Goal: Task Accomplishment & Management: Complete application form

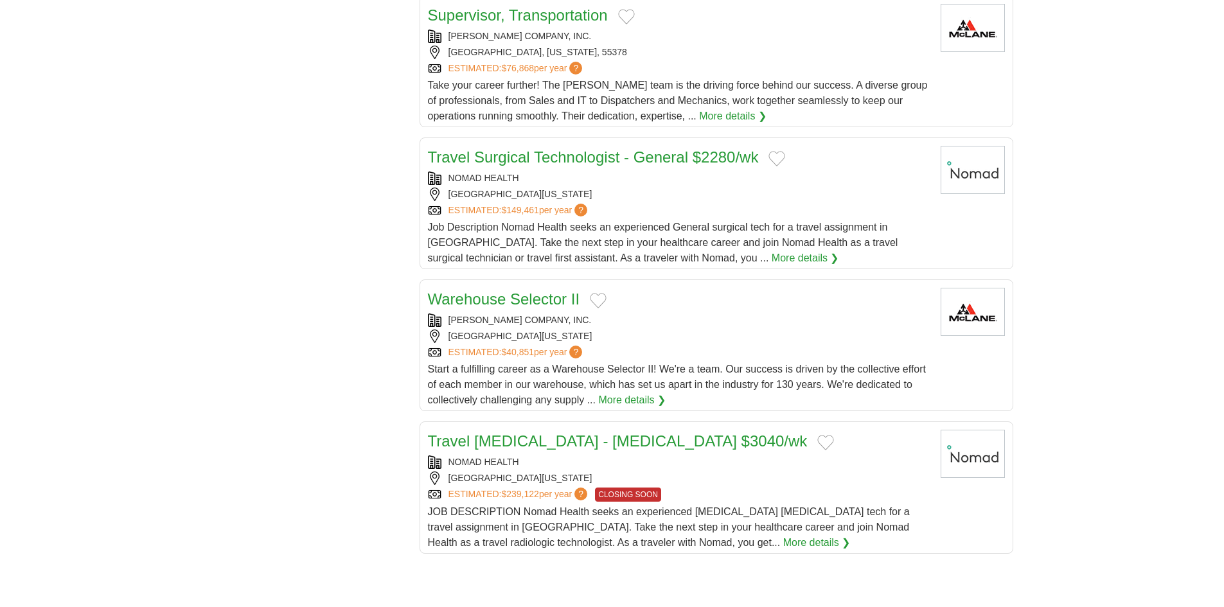
drag, startPoint x: 1098, startPoint y: 165, endPoint x: 1089, endPoint y: 154, distance: 14.6
click at [1098, 165] on body "Login Register Employers 27,347 Jobs in 55423 Salary Salary Select a salary ran…" at bounding box center [612, 36] width 1224 height 2387
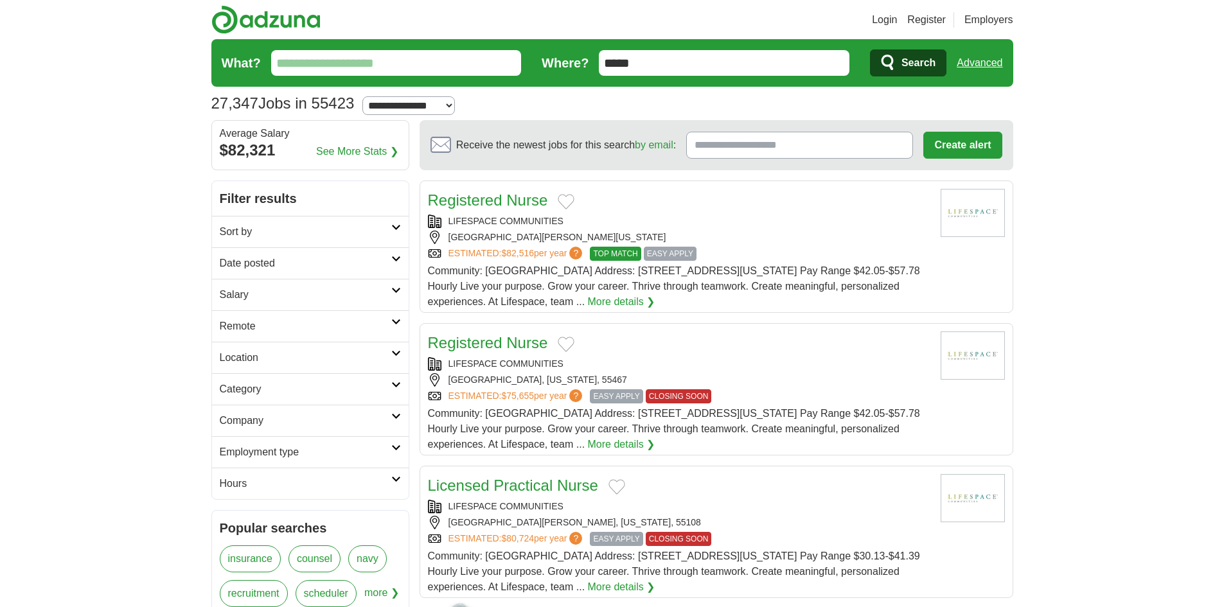
click at [429, 108] on select "**********" at bounding box center [408, 105] width 93 height 19
select select "**"
click at [368, 96] on select "**********" at bounding box center [408, 105] width 93 height 19
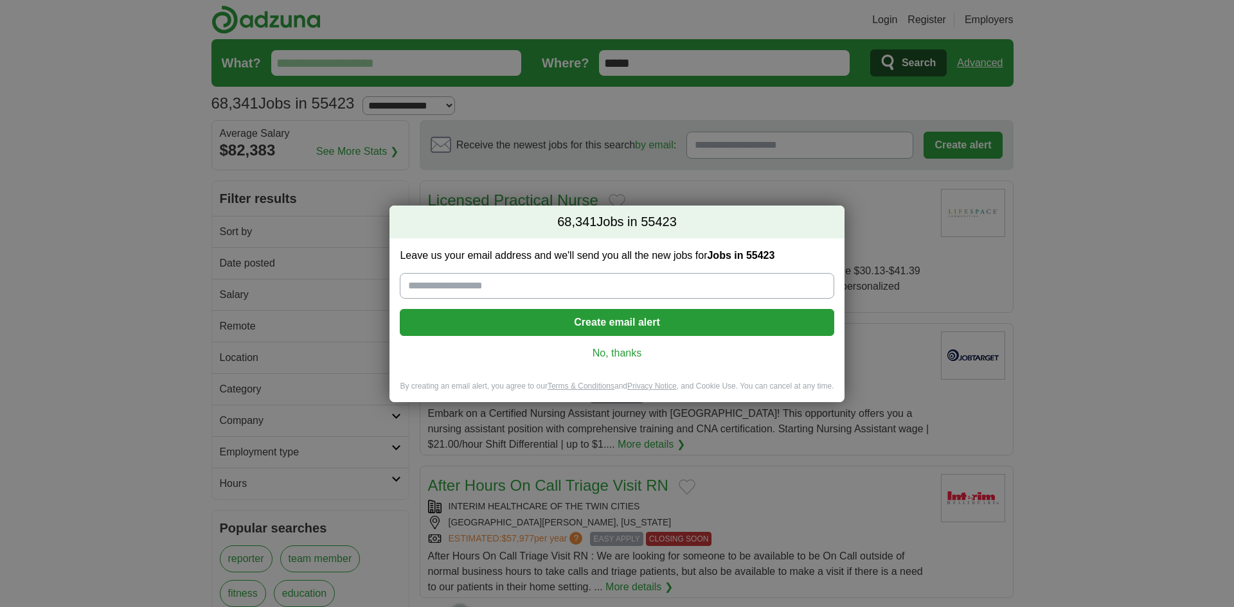
click at [615, 351] on link "No, thanks" at bounding box center [616, 353] width 413 height 14
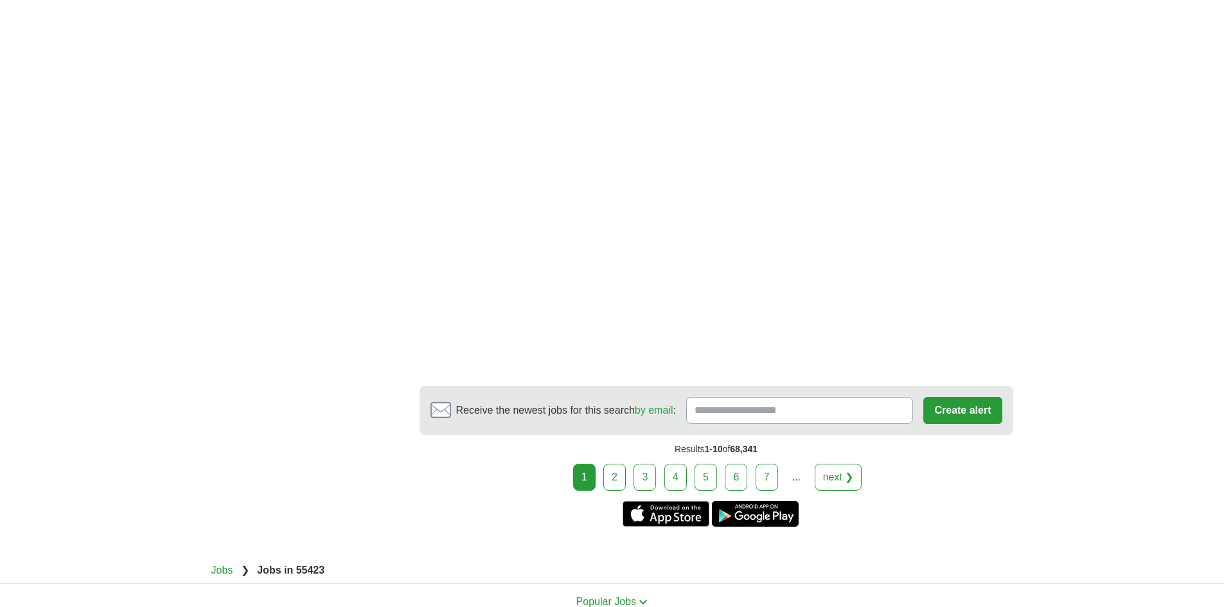
scroll to position [2121, 0]
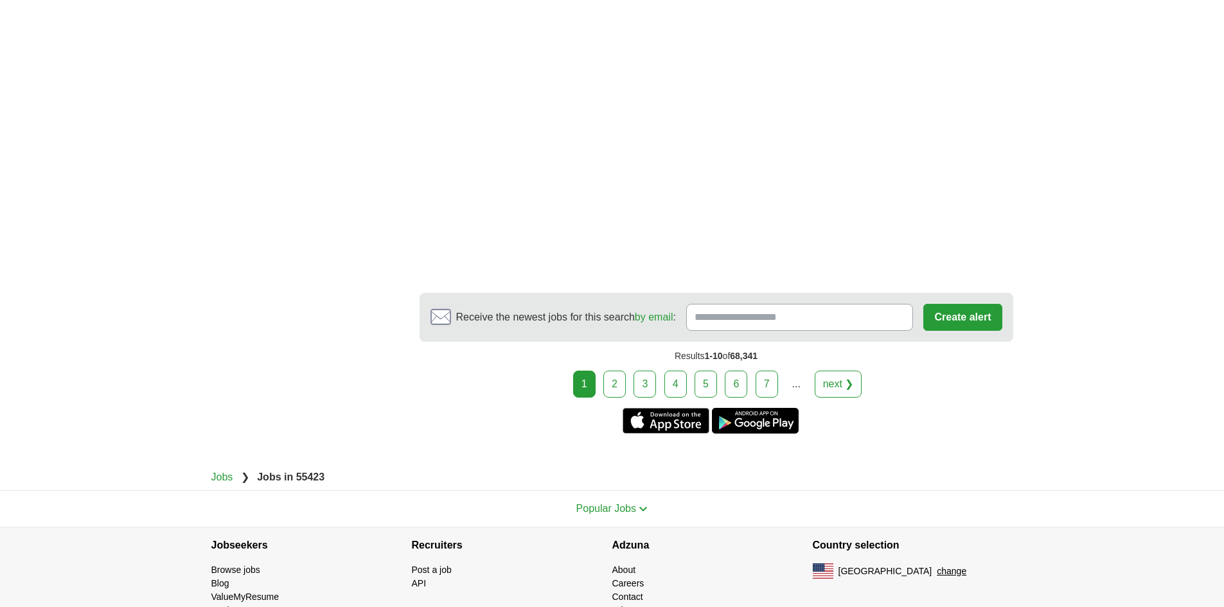
click at [620, 380] on link "2" at bounding box center [614, 384] width 22 height 27
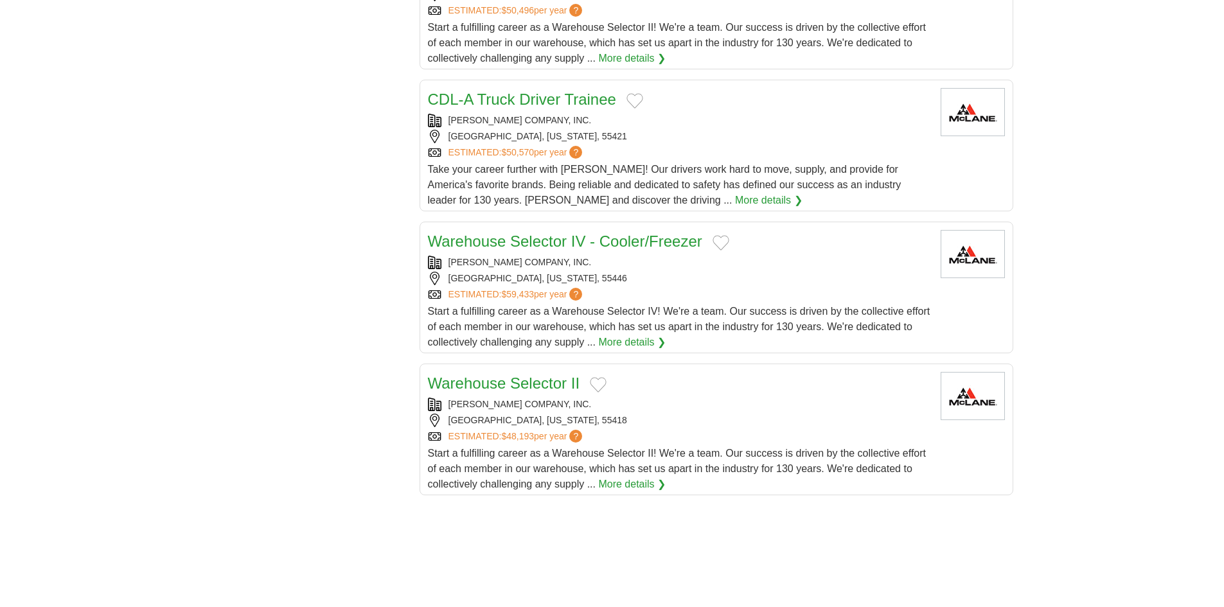
scroll to position [1221, 0]
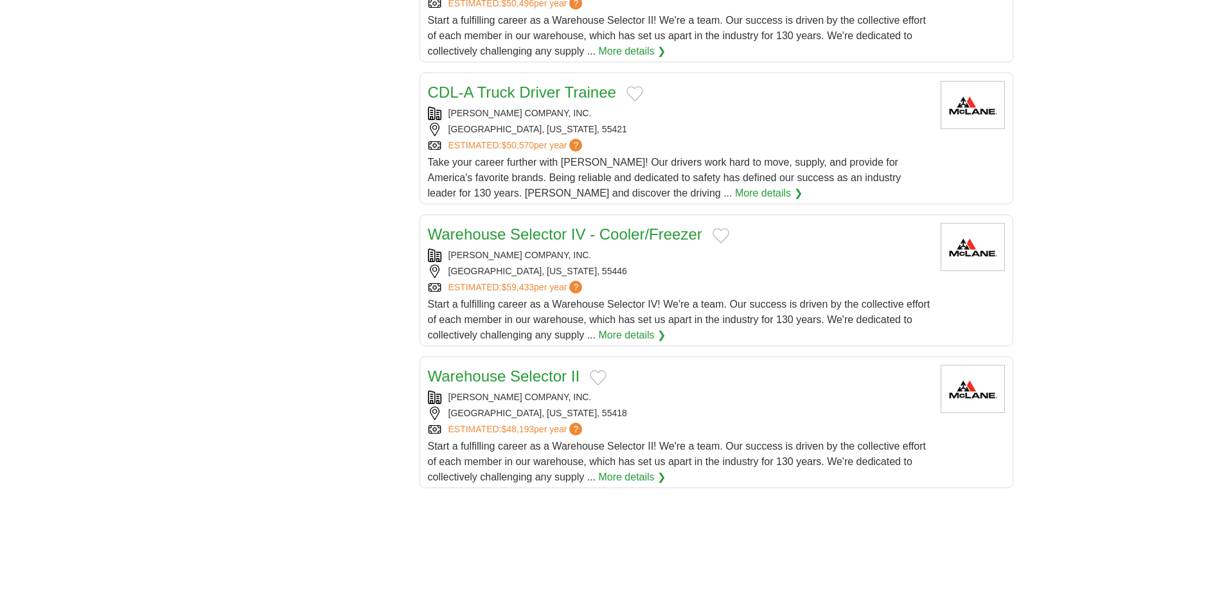
click at [562, 382] on link "Warehouse Selector II" at bounding box center [504, 376] width 152 height 17
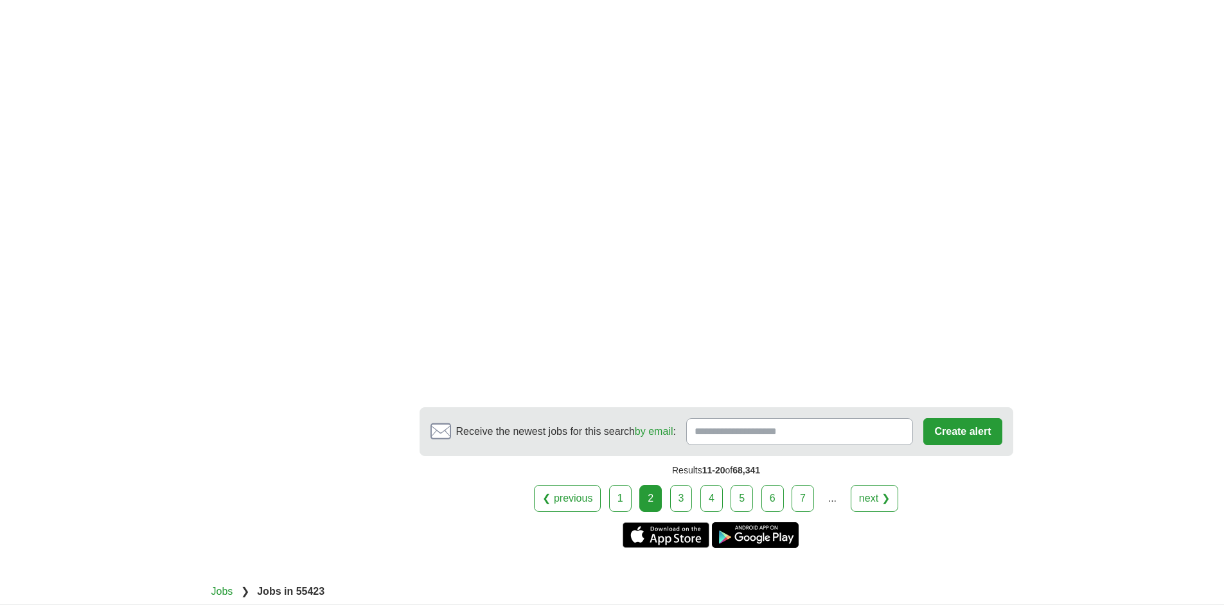
scroll to position [1992, 0]
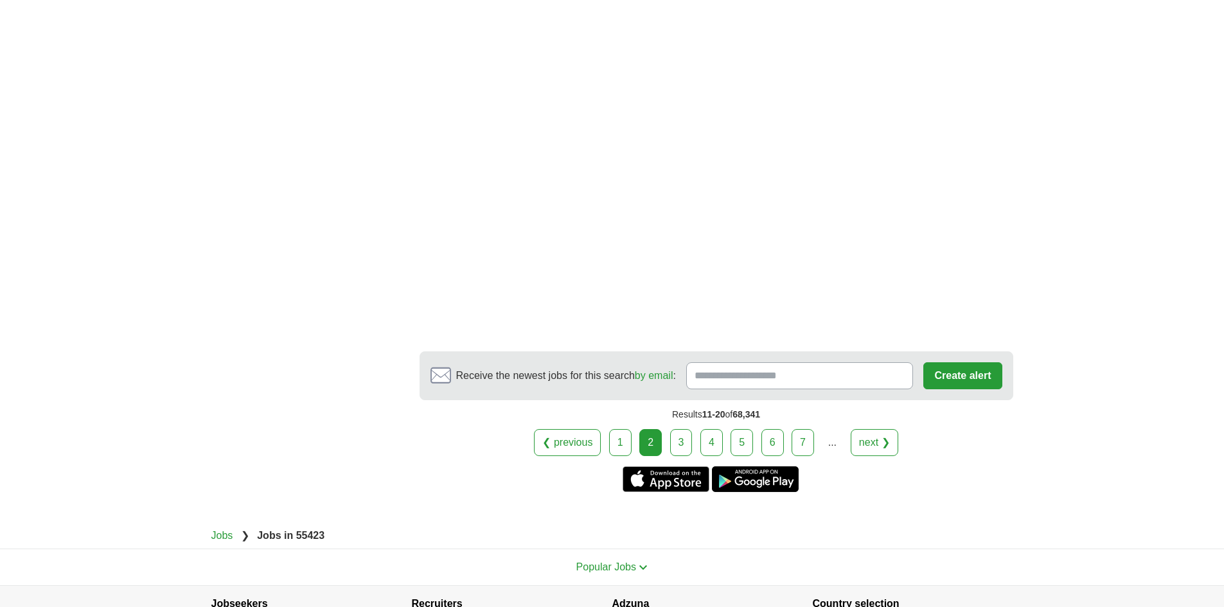
click at [676, 434] on link "3" at bounding box center [681, 442] width 22 height 27
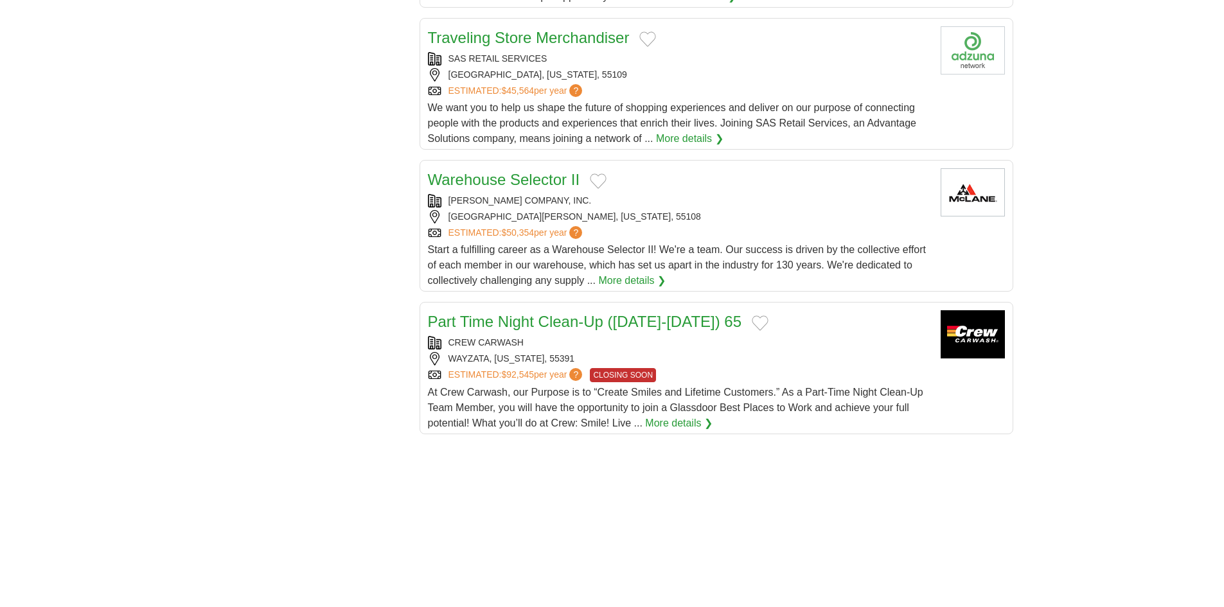
scroll to position [1285, 0]
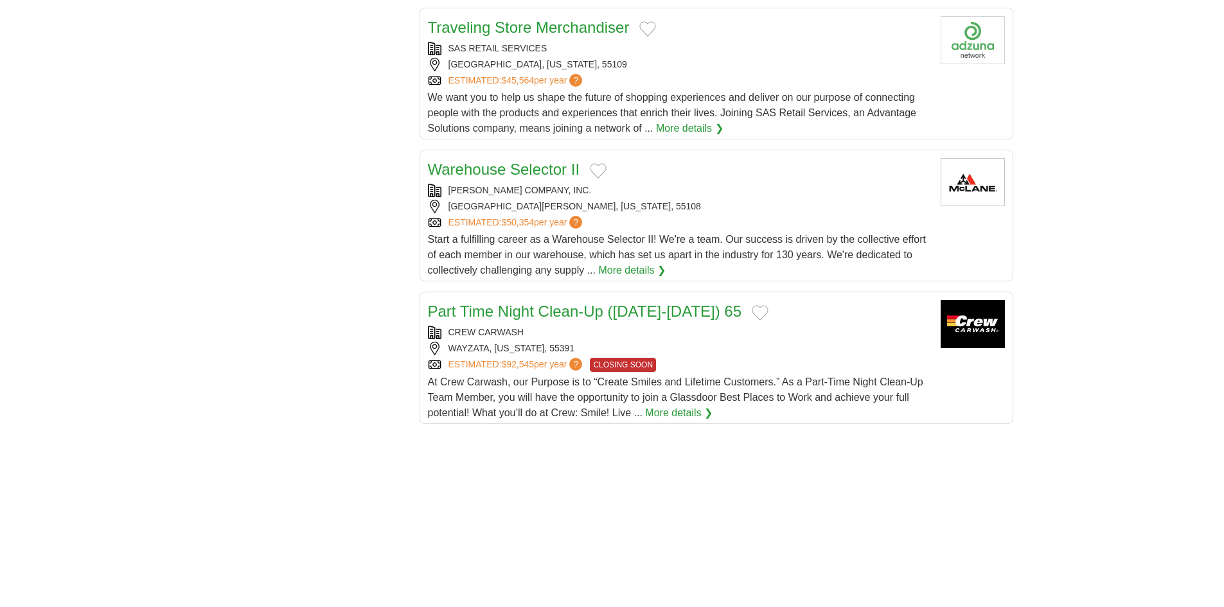
click at [560, 164] on link "Warehouse Selector II" at bounding box center [504, 169] width 152 height 17
click at [504, 188] on link "[PERSON_NAME] COMPANY, INC." at bounding box center [520, 190] width 143 height 10
click at [651, 269] on link "More details ❯" at bounding box center [631, 270] width 67 height 15
click at [594, 175] on button "Add to favorite jobs" at bounding box center [598, 170] width 17 height 15
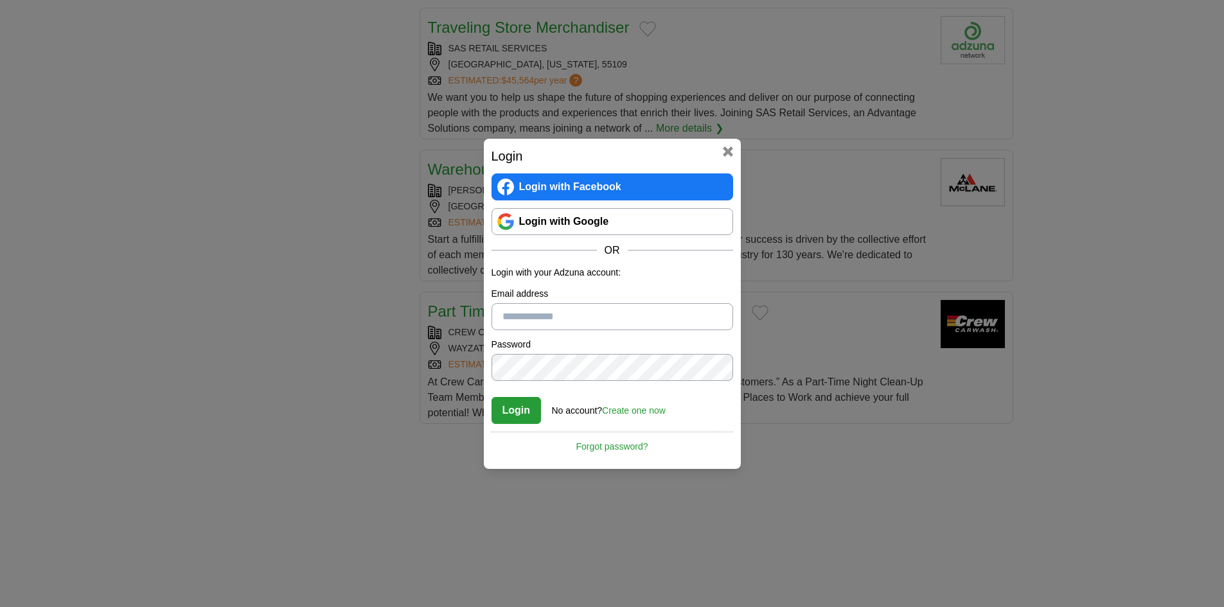
click at [594, 316] on input "Email address" at bounding box center [613, 316] width 242 height 27
type input "**********"
click at [632, 410] on link "Create one now" at bounding box center [634, 411] width 64 height 10
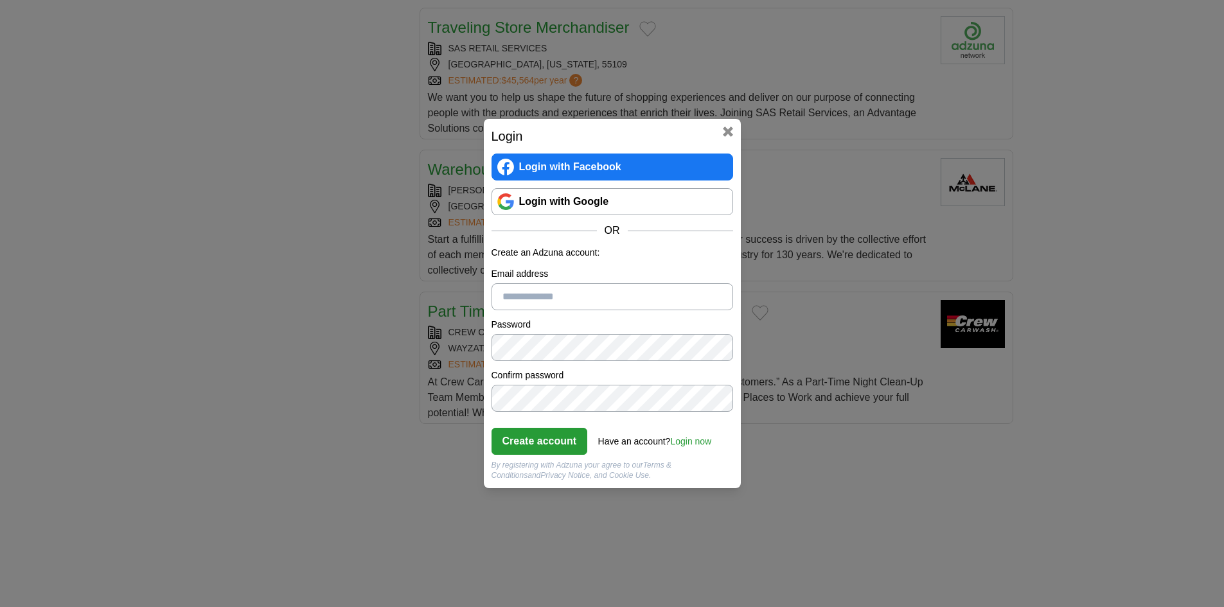
click at [616, 303] on input "Email address" at bounding box center [613, 296] width 242 height 27
type input "**********"
click at [549, 431] on button "Create account" at bounding box center [540, 441] width 96 height 27
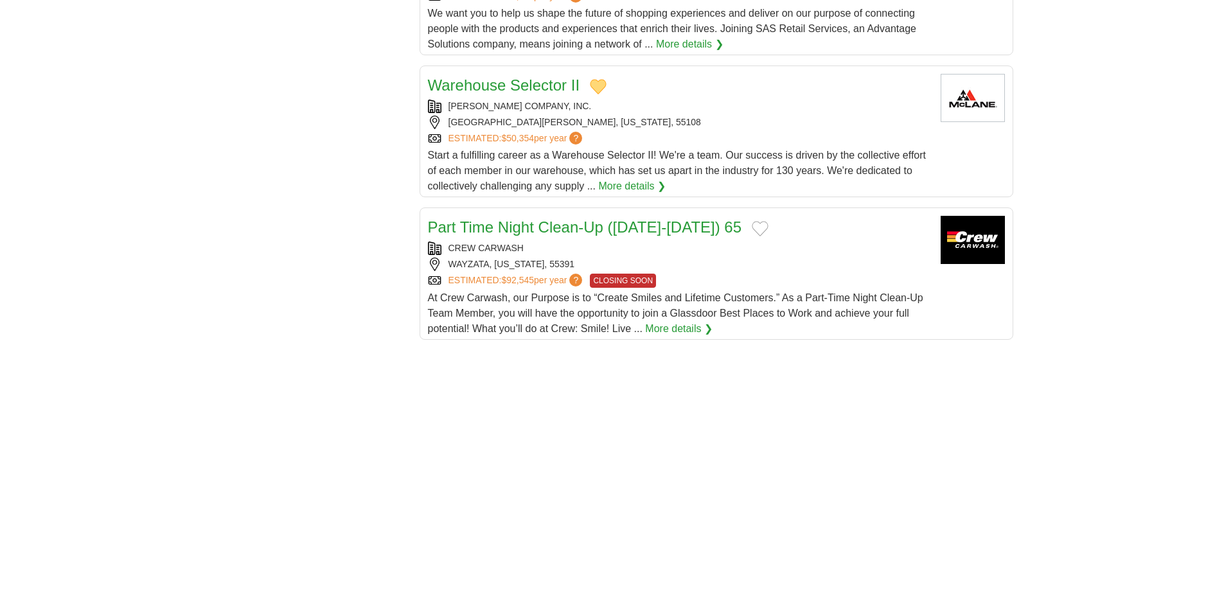
scroll to position [1350, 0]
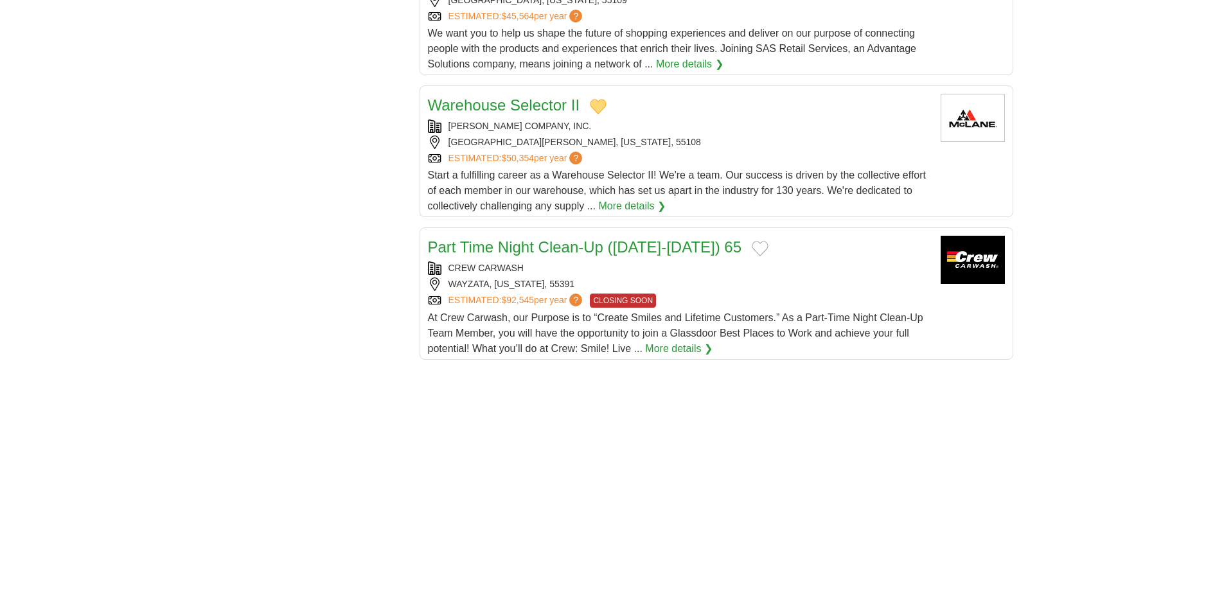
click at [496, 103] on link "Warehouse Selector II" at bounding box center [504, 104] width 152 height 17
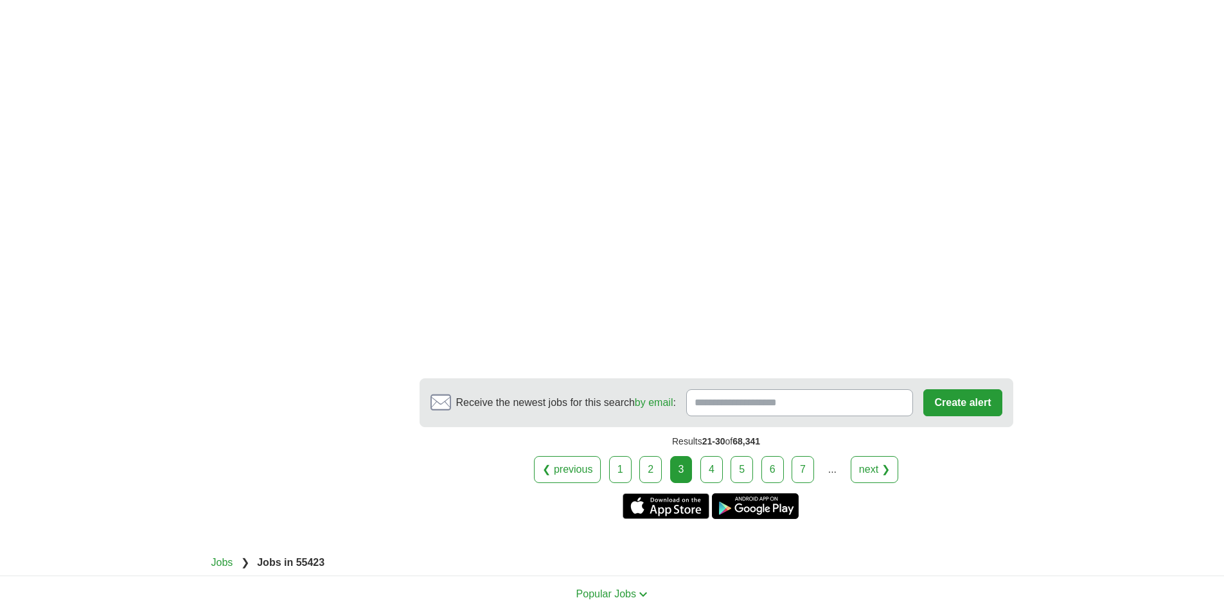
scroll to position [2056, 0]
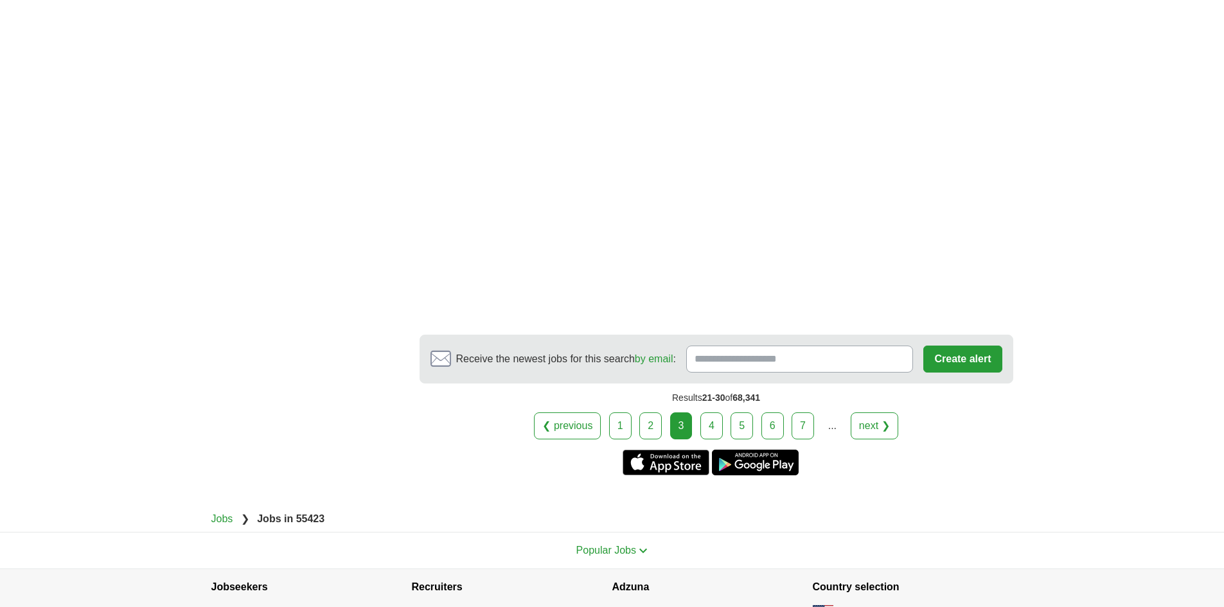
click at [713, 410] on div "Results 21-30 of 68,341" at bounding box center [717, 398] width 594 height 29
click at [714, 428] on link "4" at bounding box center [711, 426] width 22 height 27
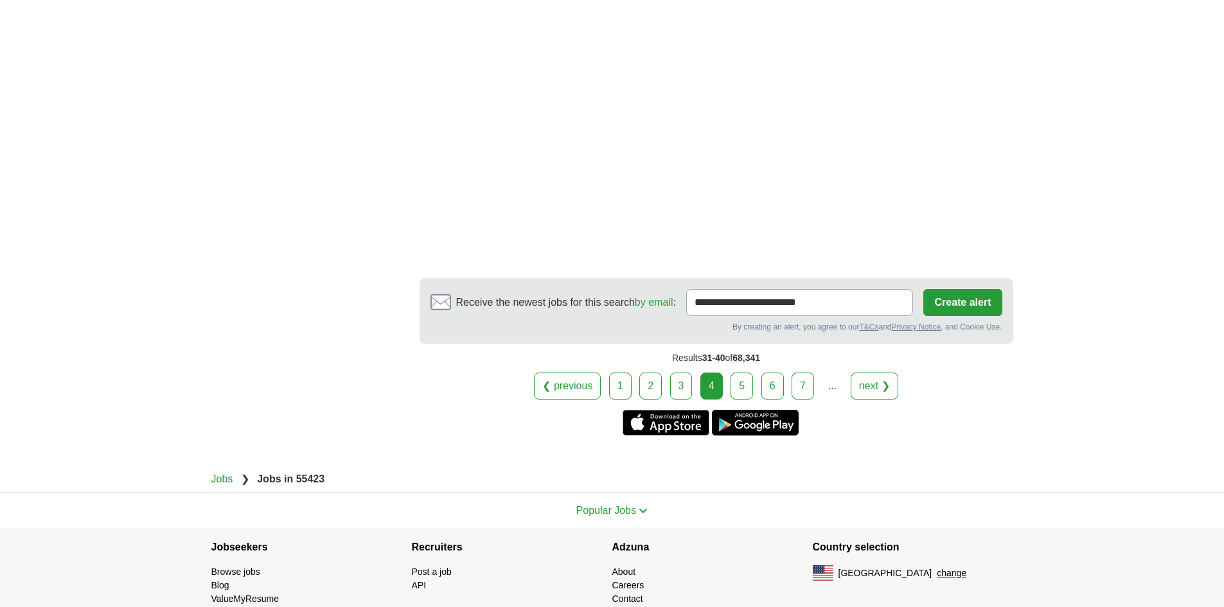
scroll to position [2155, 0]
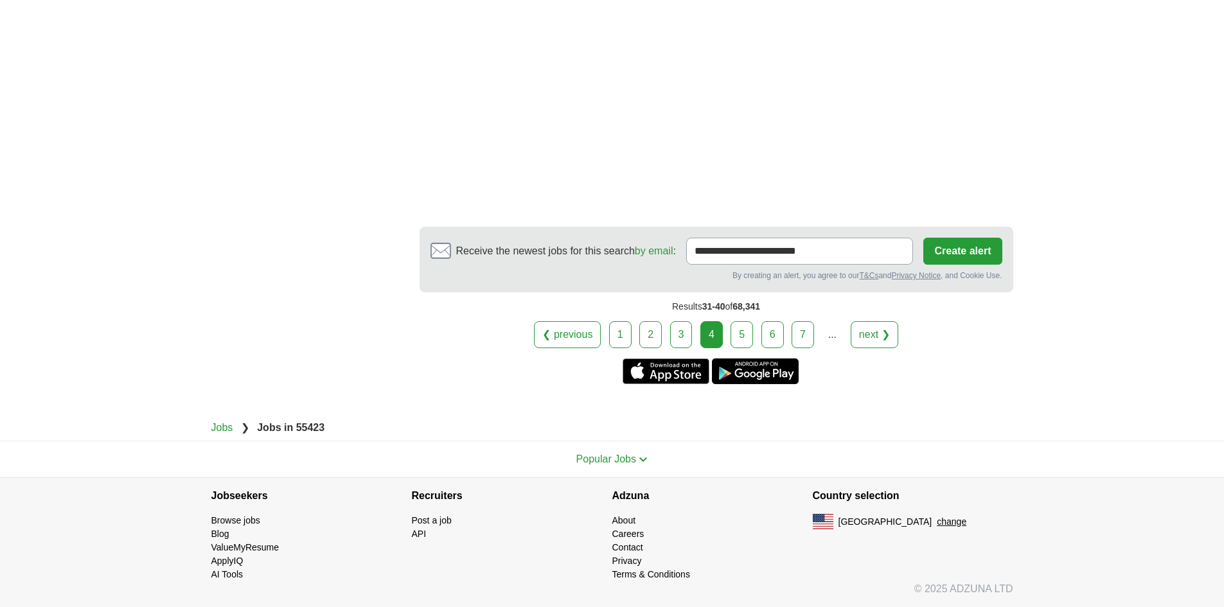
click at [733, 341] on link "5" at bounding box center [742, 334] width 22 height 27
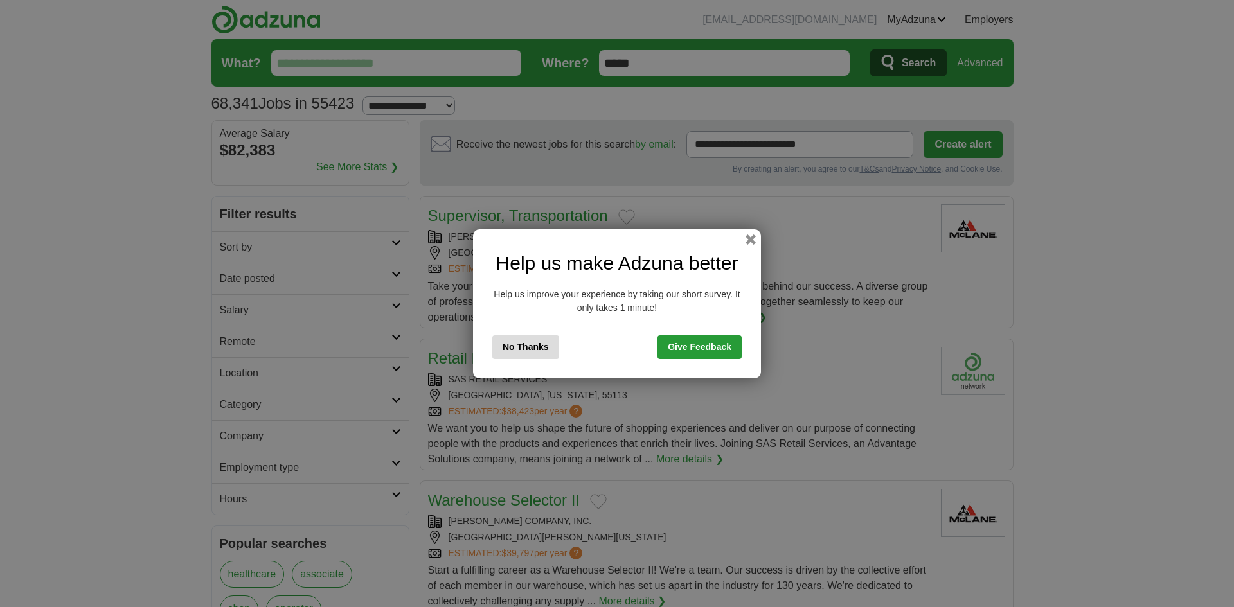
click at [735, 240] on div "Help us make Adzuna better Help us improve your experience by taking our short …" at bounding box center [617, 303] width 288 height 149
click at [748, 241] on button "button" at bounding box center [750, 240] width 10 height 10
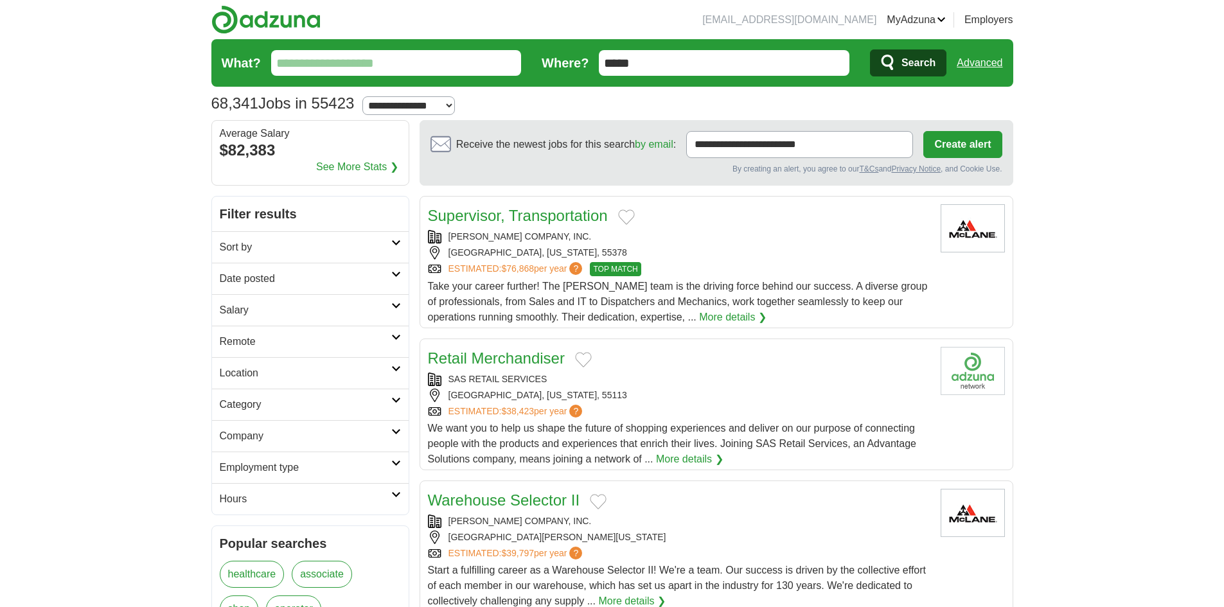
click at [443, 58] on input "What?" at bounding box center [396, 63] width 251 height 26
